Goal: Find specific page/section: Find specific page/section

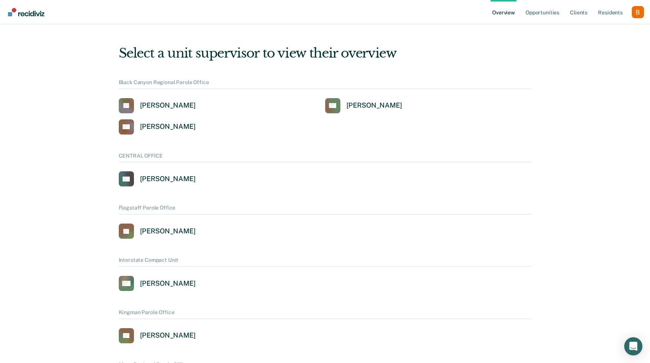
click at [632, 14] on div "Profile dropdown button" at bounding box center [638, 12] width 12 height 12
click at [614, 29] on button "Profile" at bounding box center [607, 35] width 73 height 12
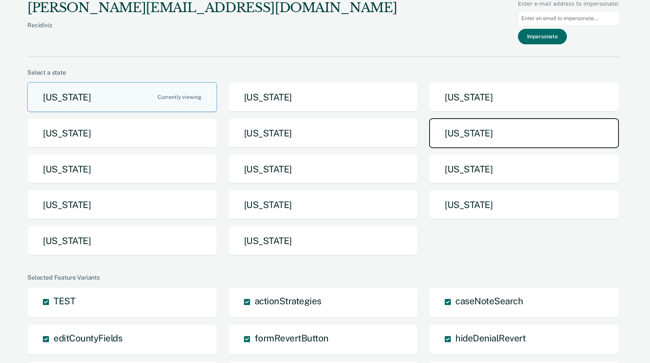
click at [494, 135] on button "[US_STATE]" at bounding box center [524, 133] width 190 height 30
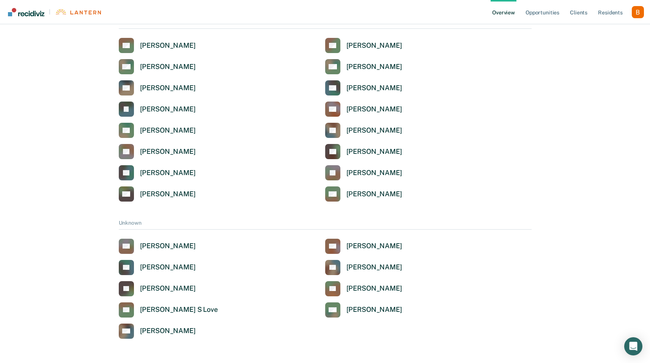
scroll to position [303, 0]
